Goal: Task Accomplishment & Management: Use online tool/utility

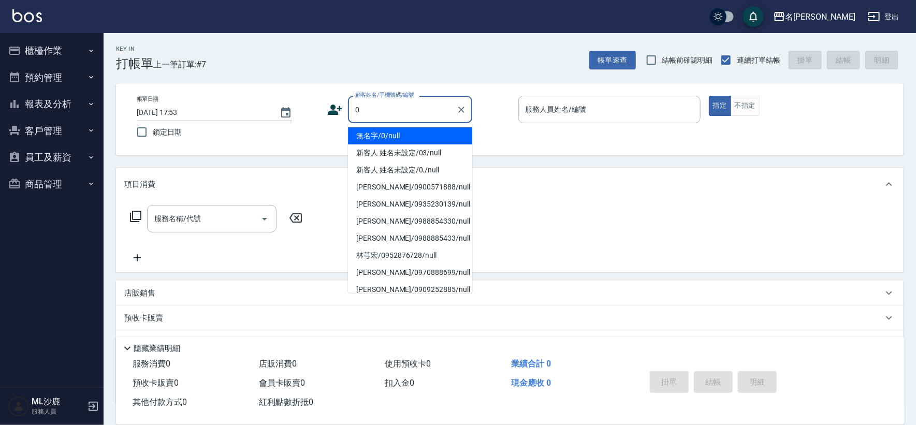
type input "無名字/0/null"
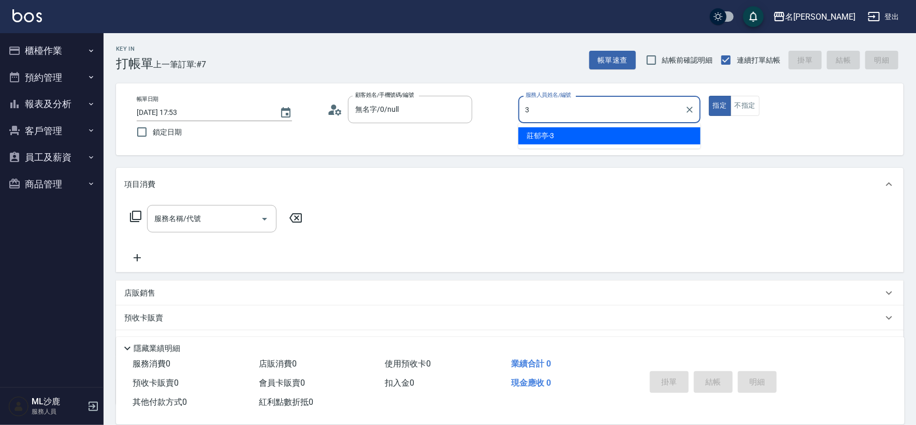
type input "[PERSON_NAME]-3"
type button "true"
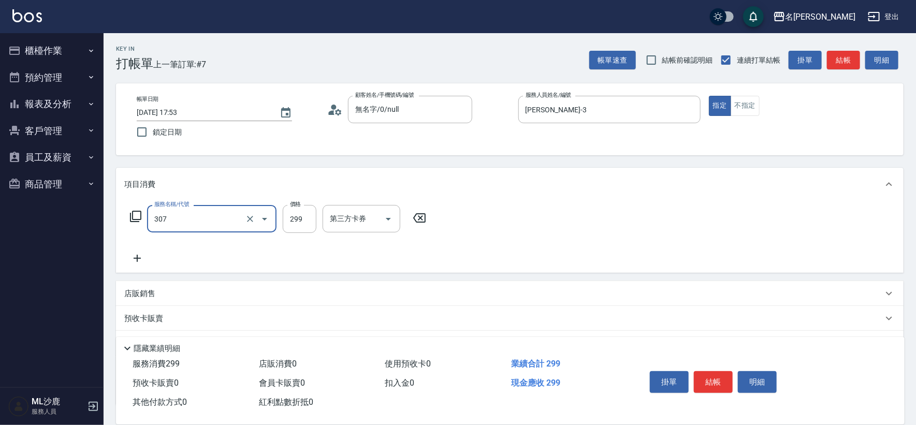
type input "剪髮(307)"
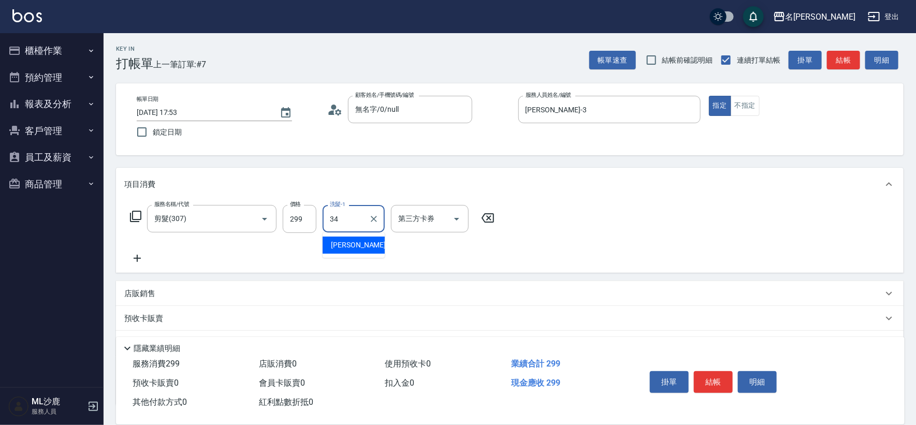
type input "[PERSON_NAME]-34"
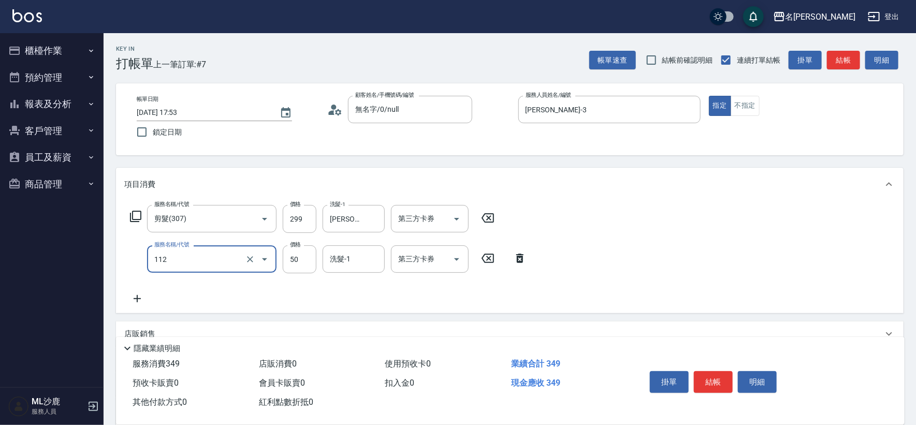
type input "精油50(112)"
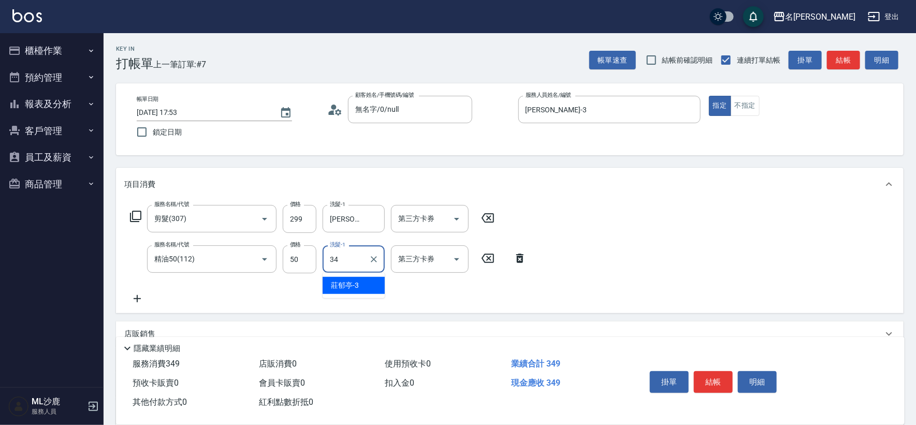
type input "[PERSON_NAME]-34"
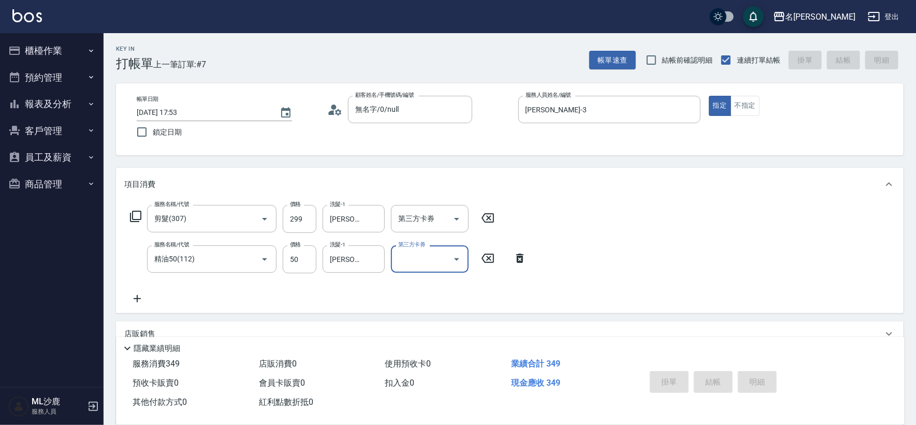
type input "[DATE] 19:26"
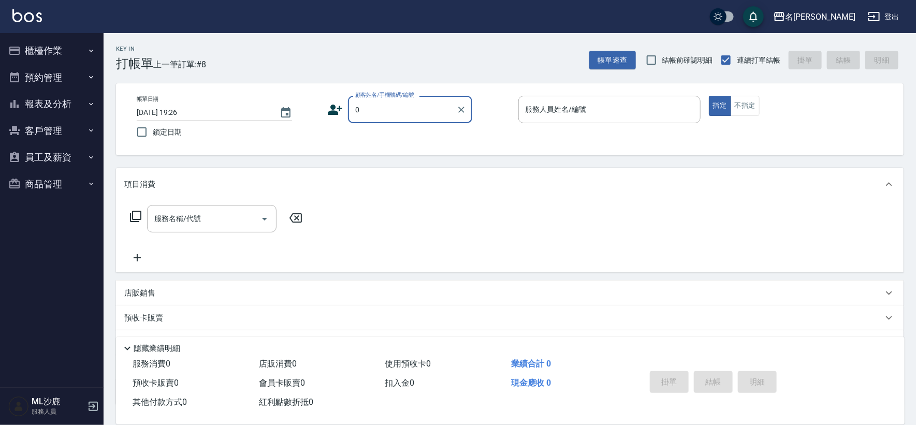
type input "無名字/0/null"
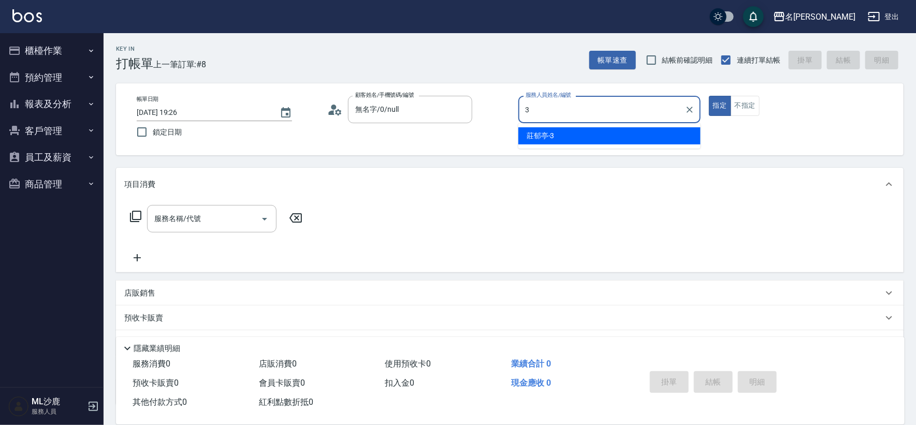
type input "[PERSON_NAME]-3"
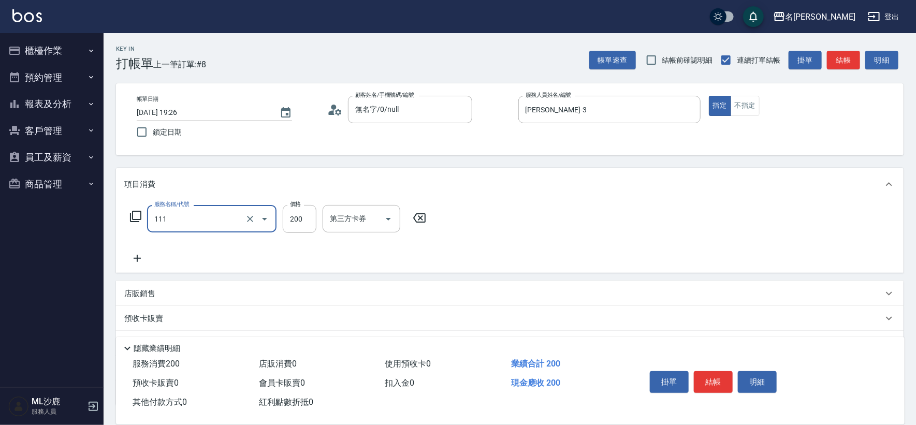
type input "200(111)"
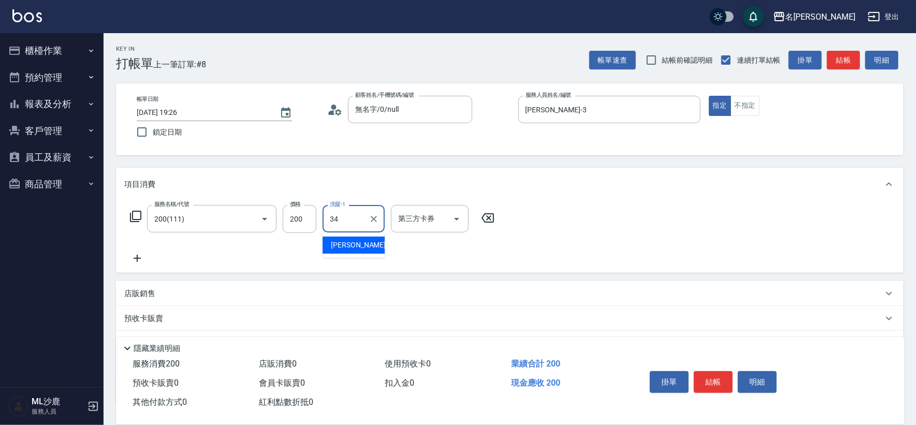
type input "[PERSON_NAME]-34"
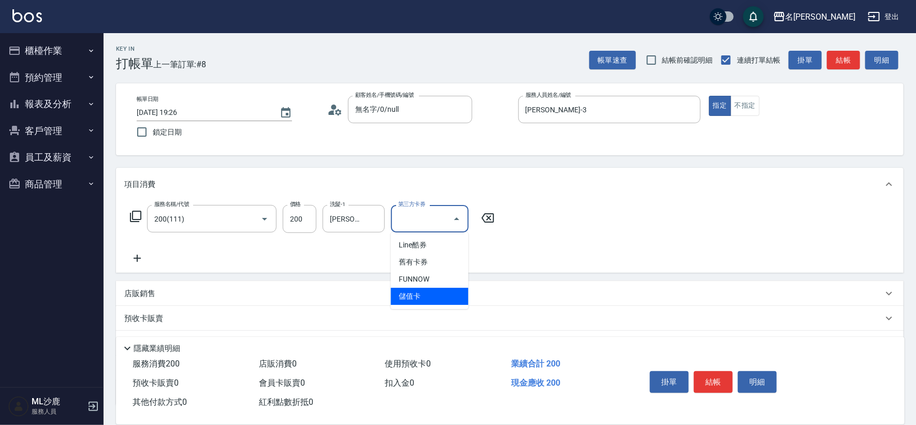
type input "儲值卡"
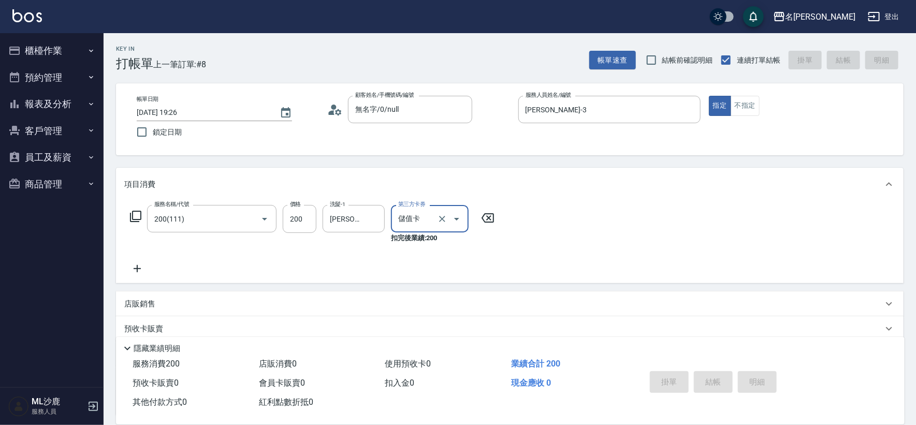
type input "[DATE] 19:28"
